Goal: Communication & Community: Answer question/provide support

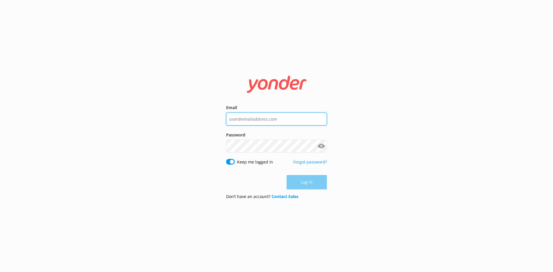
type input "[EMAIL_ADDRESS][DOMAIN_NAME]"
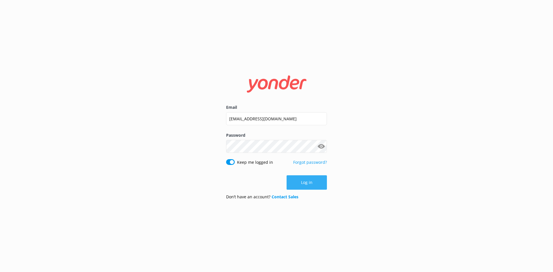
click at [306, 180] on button "Log in" at bounding box center [307, 183] width 40 height 14
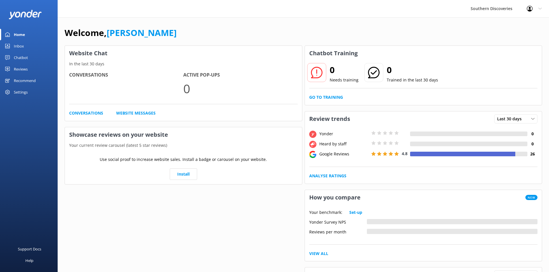
click at [19, 44] on div "Inbox" at bounding box center [19, 46] width 10 height 12
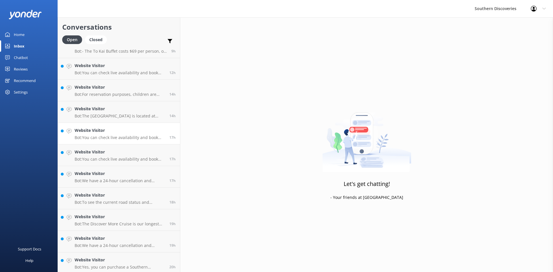
scroll to position [164, 0]
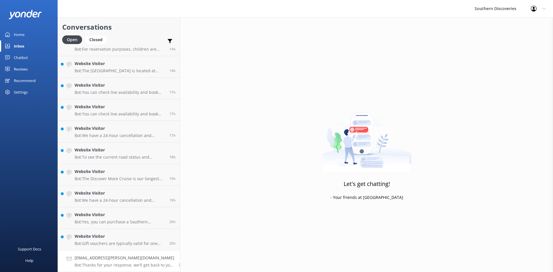
click at [106, 258] on h4 "anhoc@adam.com.au" at bounding box center [125, 258] width 100 height 6
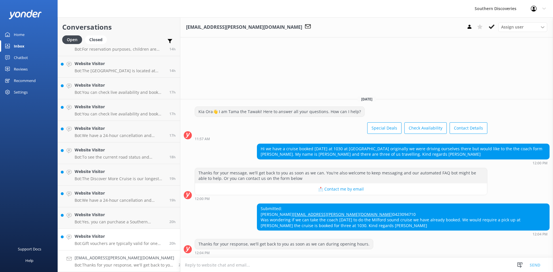
click at [114, 241] on div "Website Visitor Bot: Gift vouchers are typically valid for one year from the da…" at bounding box center [120, 239] width 91 height 13
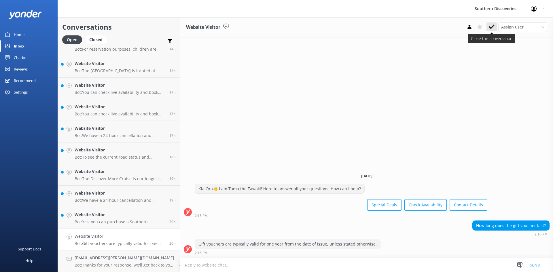
click at [492, 27] on use at bounding box center [492, 27] width 6 height 5
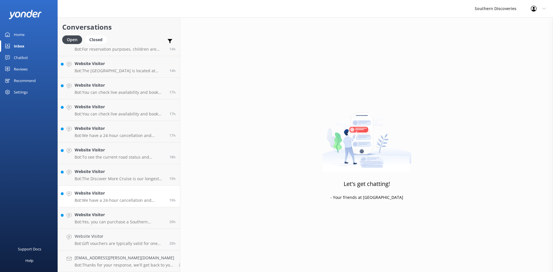
scroll to position [143, 0]
click at [97, 233] on h4 "Website Visitor" at bounding box center [120, 236] width 91 height 6
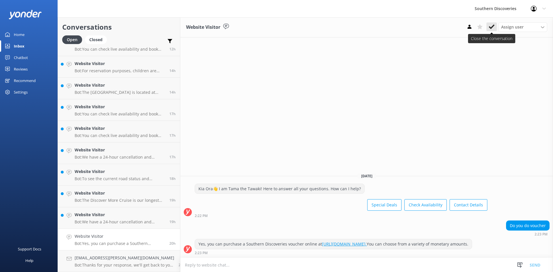
click at [493, 29] on icon at bounding box center [492, 27] width 6 height 6
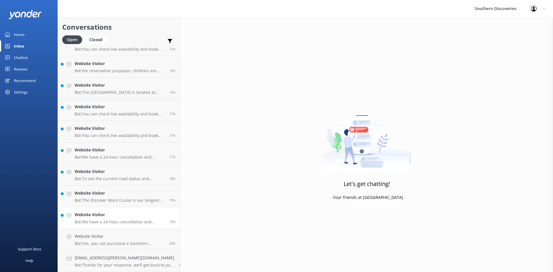
scroll to position [121, 0]
click at [92, 236] on h4 "Website Visitor" at bounding box center [120, 236] width 91 height 6
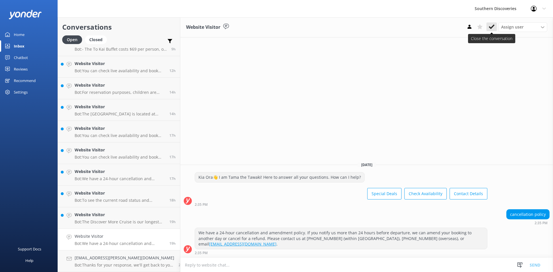
click at [491, 26] on icon at bounding box center [492, 27] width 6 height 6
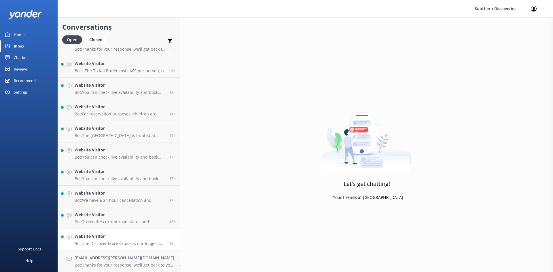
scroll to position [99, 0]
click at [92, 241] on p "Bot: The Discover More Cruise is our longest cruise for a deeper Milford Sound …" at bounding box center [120, 243] width 91 height 5
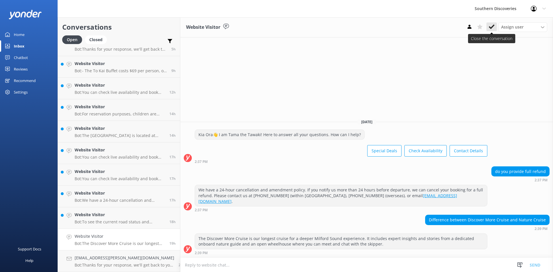
click at [493, 25] on icon at bounding box center [492, 27] width 6 height 6
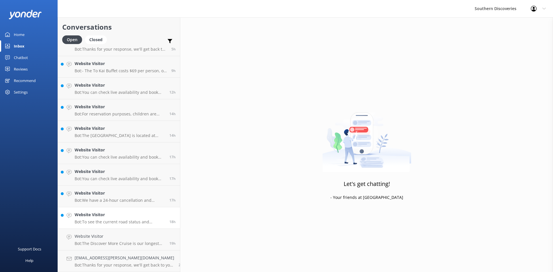
scroll to position [78, 0]
click at [95, 239] on h4 "Website Visitor" at bounding box center [120, 236] width 91 height 6
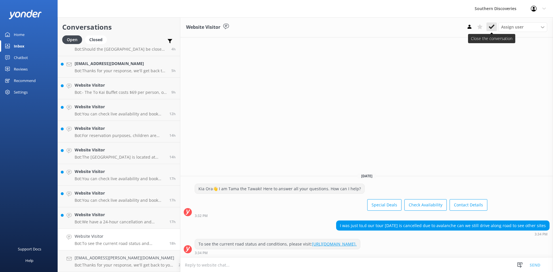
click at [492, 25] on icon at bounding box center [492, 27] width 6 height 6
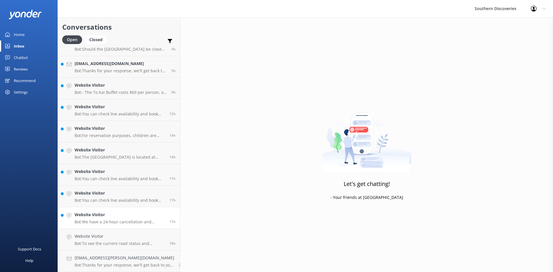
scroll to position [56, 0]
click at [99, 240] on h4 "Website Visitor" at bounding box center [120, 236] width 91 height 6
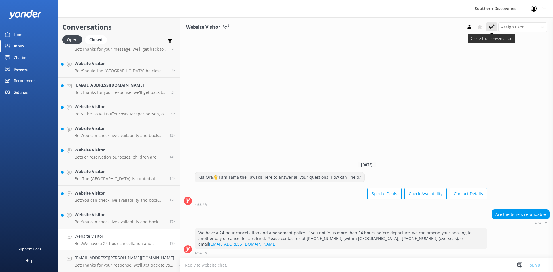
click at [492, 25] on icon at bounding box center [492, 27] width 6 height 6
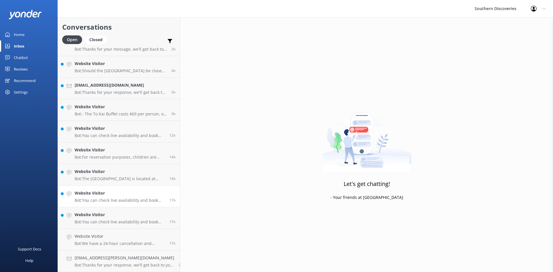
scroll to position [35, 0]
click at [95, 227] on link "Website Visitor Bot: You can check live availability and book your Milford Soun…" at bounding box center [119, 219] width 122 height 22
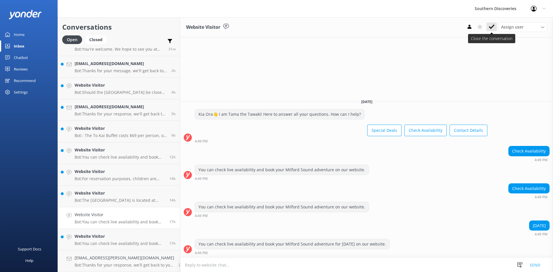
click at [493, 29] on icon at bounding box center [492, 27] width 6 height 6
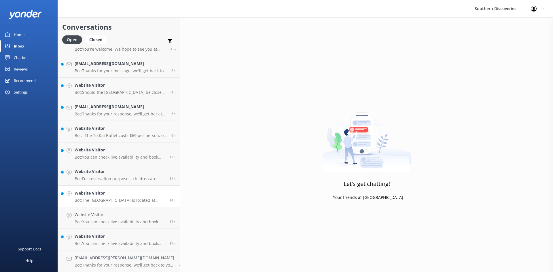
scroll to position [13, 0]
click at [110, 238] on h4 "Website Visitor" at bounding box center [120, 236] width 91 height 6
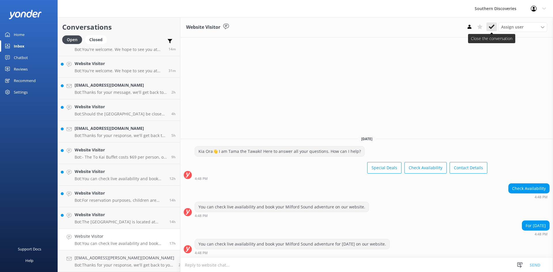
click at [490, 30] on icon at bounding box center [492, 27] width 6 height 6
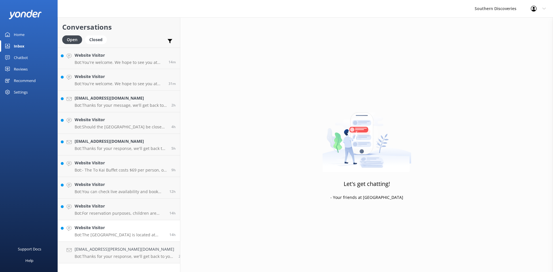
click at [102, 234] on p "Bot: The Queenstown Visitor Centre is located at 110 Beach Street, Queenstown, …" at bounding box center [120, 235] width 91 height 5
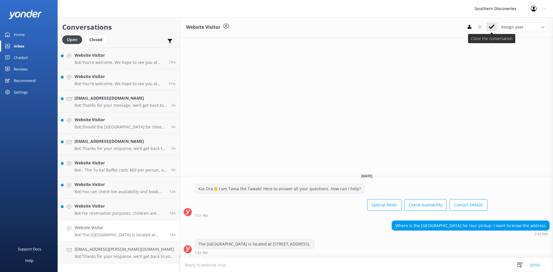
click at [489, 29] on icon at bounding box center [492, 27] width 6 height 6
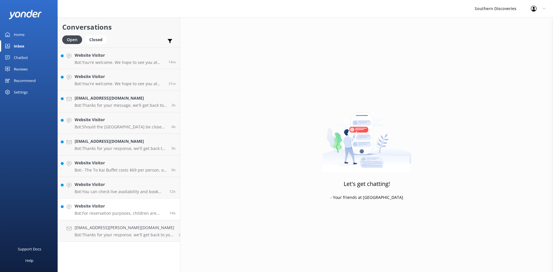
click at [96, 211] on p "Bot: For reservation purposes, children are ages 5-14 years." at bounding box center [120, 213] width 91 height 5
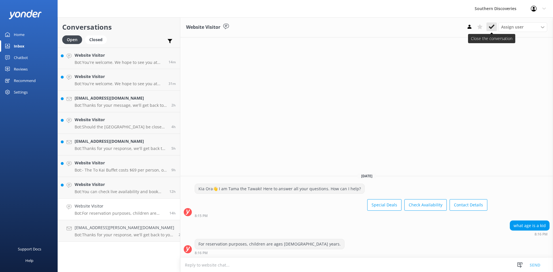
click at [493, 27] on use at bounding box center [492, 27] width 6 height 5
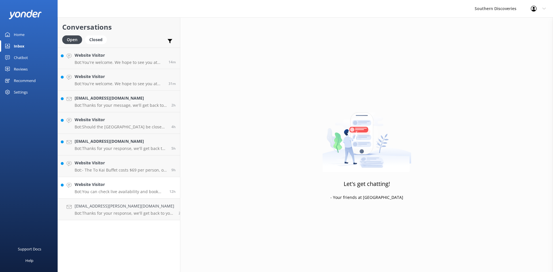
click at [103, 193] on p "Bot: You can check live availability and book your Milford Sound adventure on o…" at bounding box center [120, 191] width 91 height 5
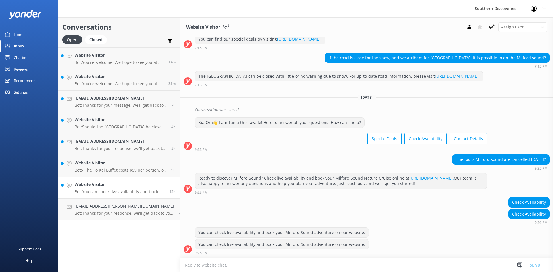
scroll to position [85, 0]
click at [490, 27] on use at bounding box center [492, 27] width 6 height 5
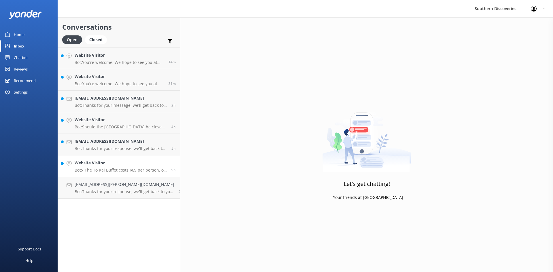
click at [104, 162] on h4 "Website Visitor" at bounding box center [121, 163] width 93 height 6
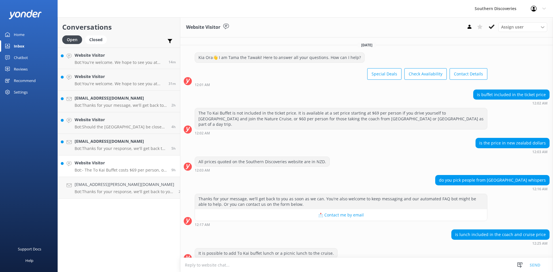
scroll to position [46, 0]
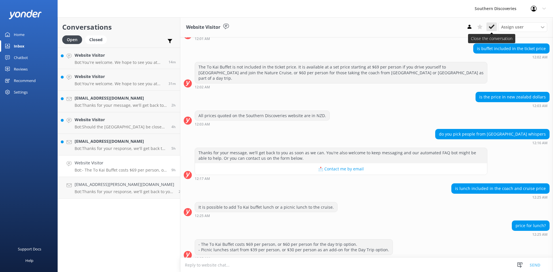
click at [490, 30] on icon at bounding box center [492, 27] width 6 height 6
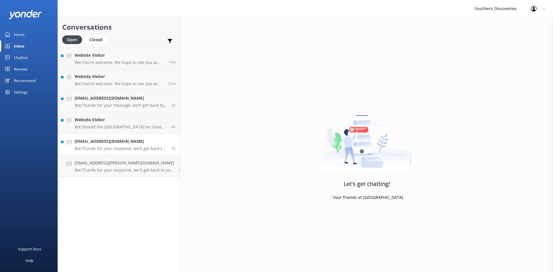
click at [104, 141] on h4 "crownruhuang@gmail.com" at bounding box center [121, 141] width 93 height 6
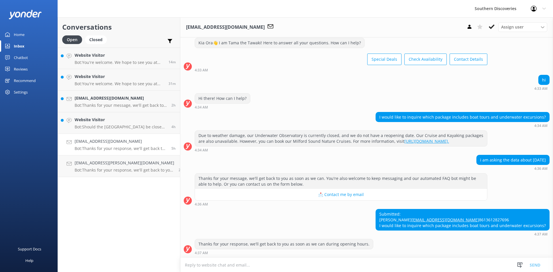
scroll to position [31, 0]
click at [92, 129] on p "Bot: Should the Milford Road be closed on your day of travel and this has disru…" at bounding box center [121, 127] width 93 height 5
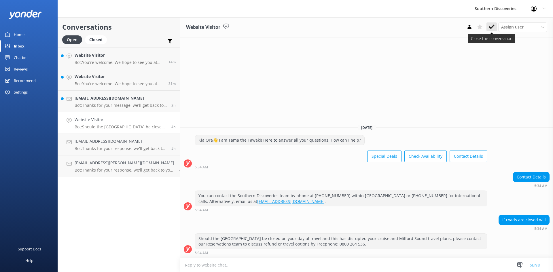
click at [493, 28] on icon at bounding box center [492, 27] width 6 height 6
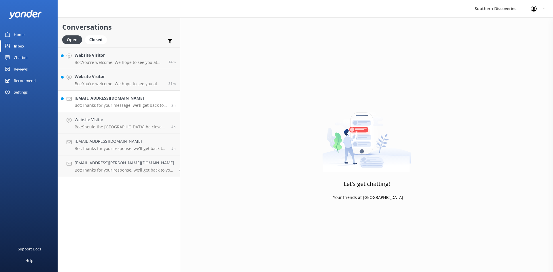
click at [106, 101] on h4 "cmg12@comcast.net" at bounding box center [121, 98] width 93 height 6
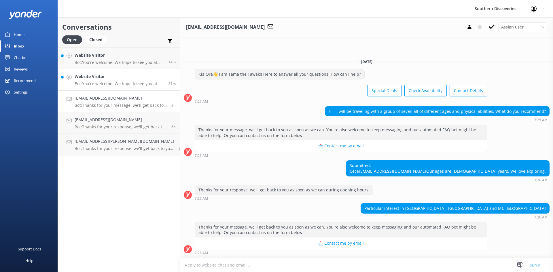
click at [98, 80] on h4 "Website Visitor" at bounding box center [120, 77] width 90 height 6
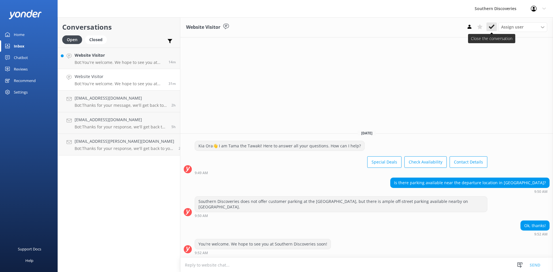
click at [491, 27] on icon at bounding box center [492, 27] width 6 height 6
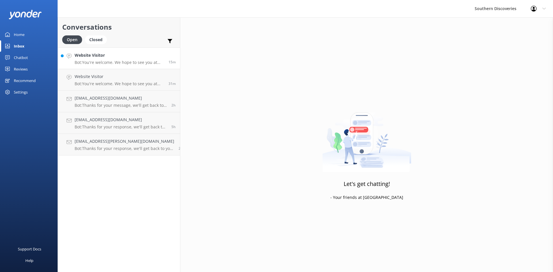
click at [101, 62] on p "Bot: You're welcome. We hope to see you at Southern Discoveries soon!" at bounding box center [120, 62] width 90 height 5
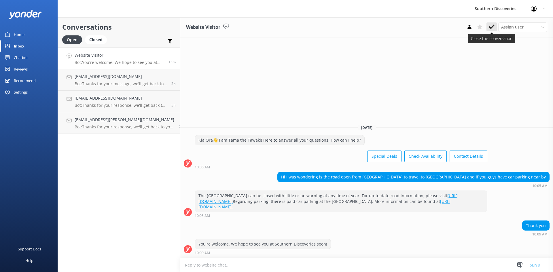
click at [493, 28] on use at bounding box center [492, 27] width 6 height 5
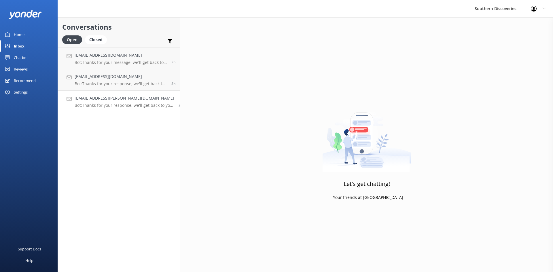
click at [114, 107] on p "Bot: Thanks for your response, we'll get back to you as soon as we can during o…" at bounding box center [125, 105] width 100 height 5
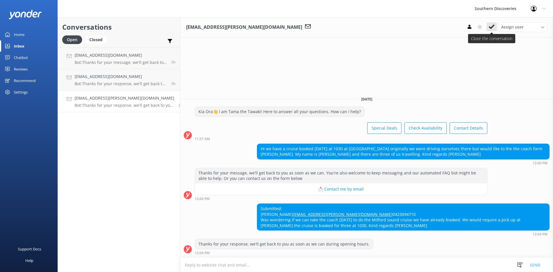
click at [492, 25] on icon at bounding box center [492, 27] width 6 height 6
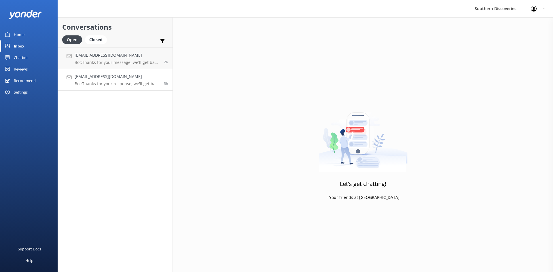
click at [109, 79] on h4 "crownruhuang@gmail.com" at bounding box center [117, 77] width 85 height 6
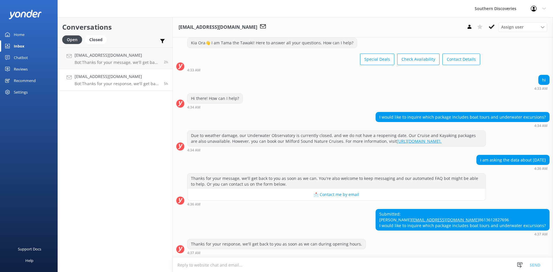
scroll to position [31, 0]
drag, startPoint x: 430, startPoint y: 215, endPoint x: 379, endPoint y: 216, distance: 50.7
click at [379, 216] on div "Submitted: Huang crownruhuang@gmail.com 8613612827696 I would like to inquire w…" at bounding box center [463, 220] width 174 height 21
copy link "crownruhuang@gmail.com"
click at [119, 122] on div "Conversations Open Closed Important Assigned to me Unassigned cmg12@comcast.net…" at bounding box center [115, 144] width 115 height 255
